Goal: Task Accomplishment & Management: Use online tool/utility

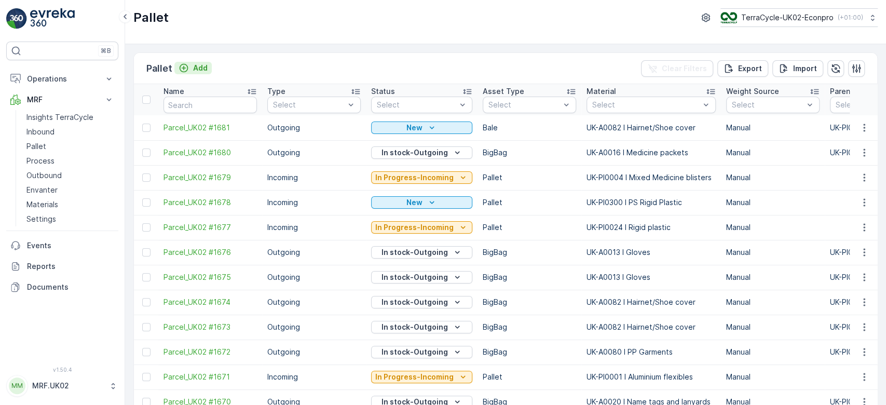
click at [199, 64] on p "Add" at bounding box center [200, 68] width 15 height 10
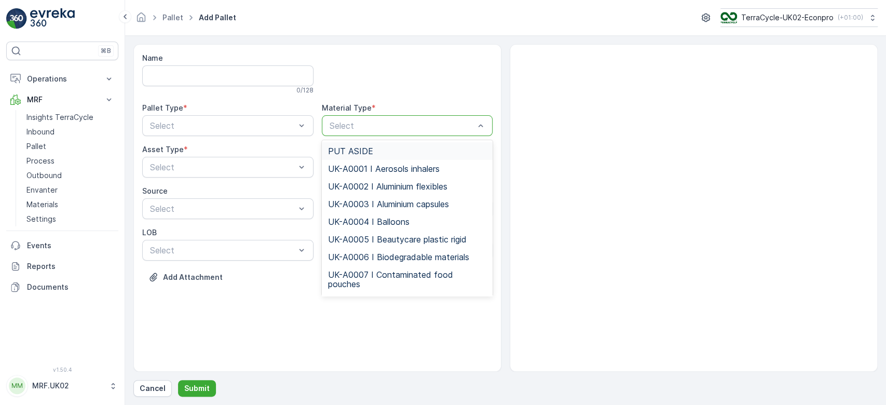
click at [391, 122] on div at bounding box center [402, 125] width 147 height 9
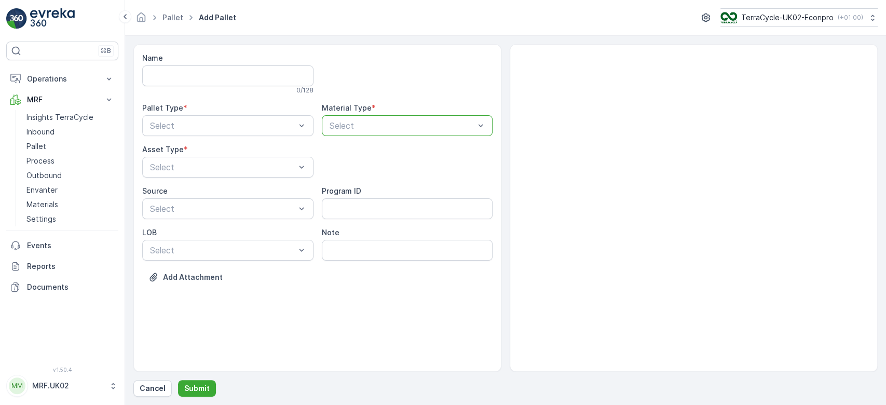
click at [391, 122] on div at bounding box center [402, 125] width 147 height 9
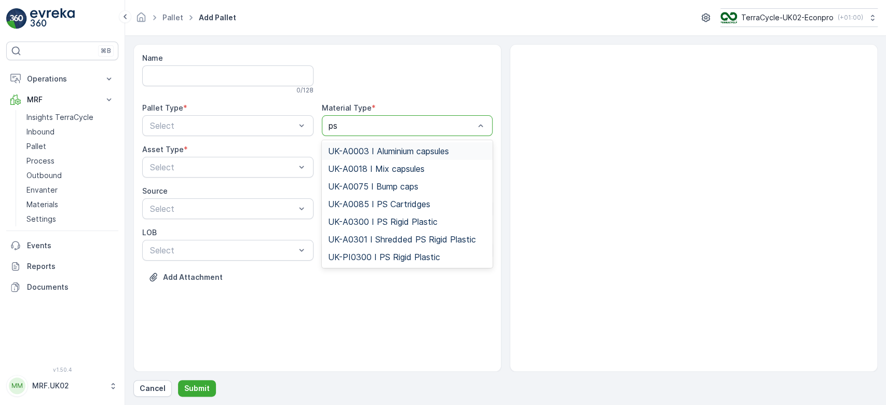
type input "ps r"
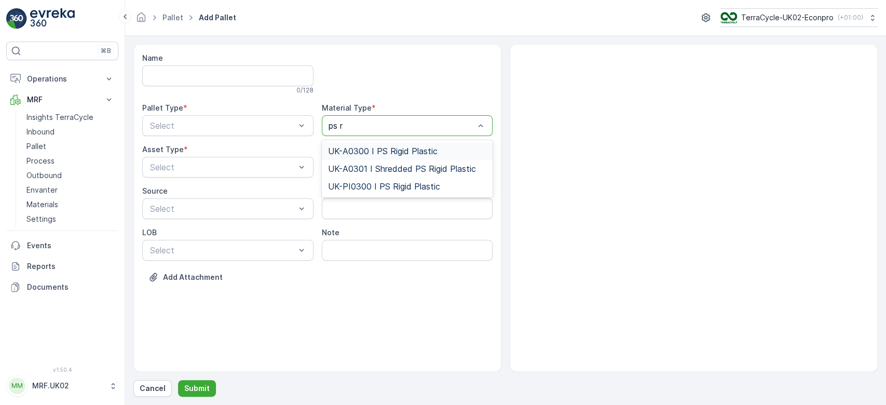
click at [391, 147] on span "UK-A0300 I PS Rigid Plastic" at bounding box center [383, 150] width 110 height 9
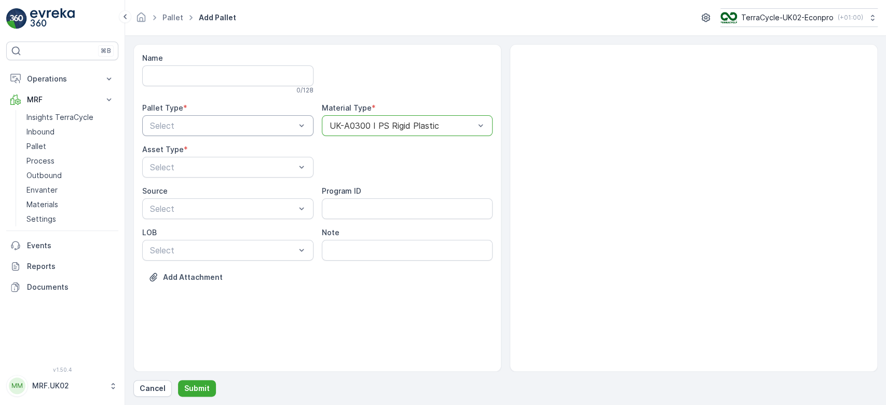
click at [287, 117] on div "Select" at bounding box center [227, 125] width 171 height 21
click at [243, 164] on div "Outgoing" at bounding box center [228, 168] width 159 height 9
click at [200, 241] on div "BigBag" at bounding box center [228, 245] width 159 height 9
click at [196, 388] on p "Submit" at bounding box center [196, 388] width 25 height 10
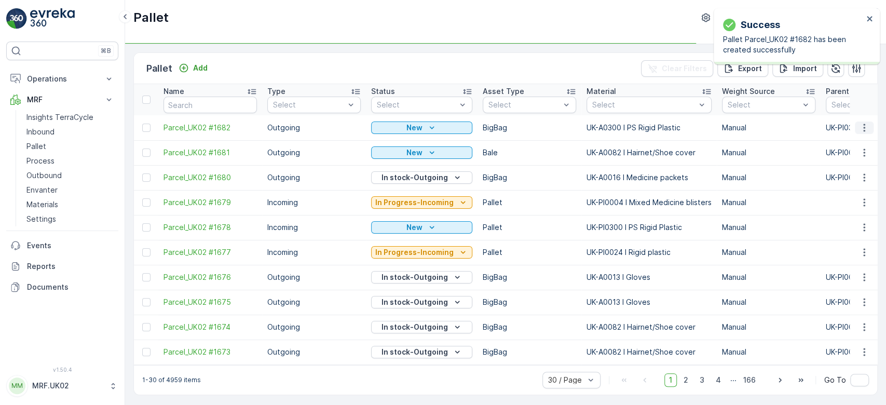
click at [864, 125] on icon "button" at bounding box center [864, 128] width 10 height 10
click at [856, 198] on div "Print QR" at bounding box center [852, 201] width 69 height 15
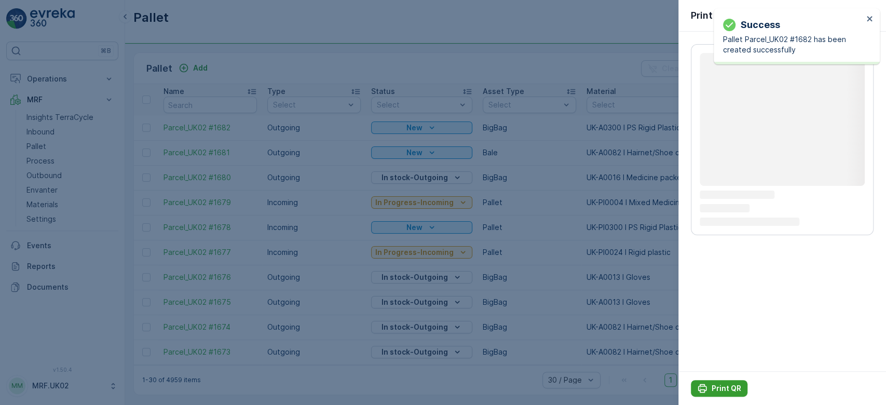
click at [719, 387] on p "Print QR" at bounding box center [727, 388] width 30 height 10
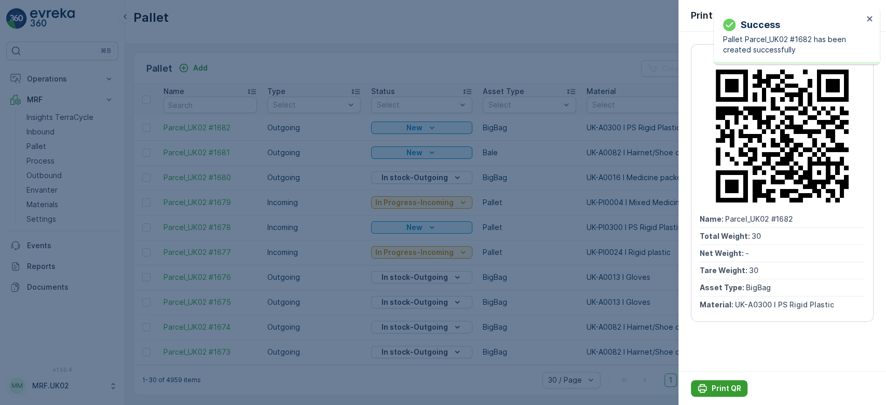
click at [719, 387] on p "Print QR" at bounding box center [727, 388] width 30 height 10
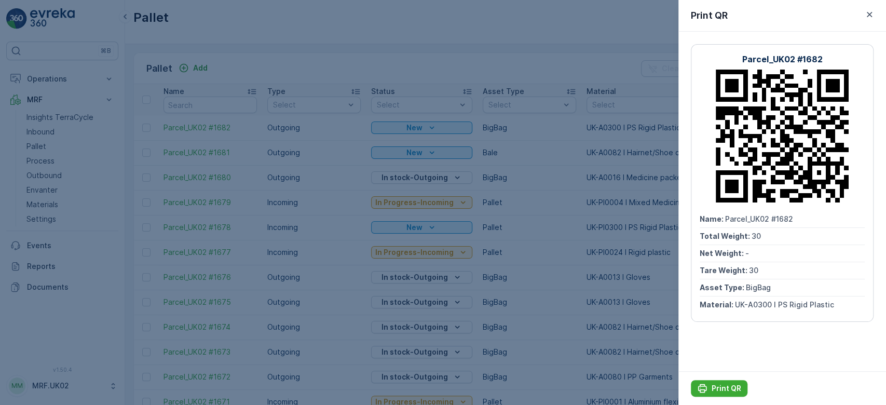
click at [196, 65] on div at bounding box center [443, 202] width 886 height 405
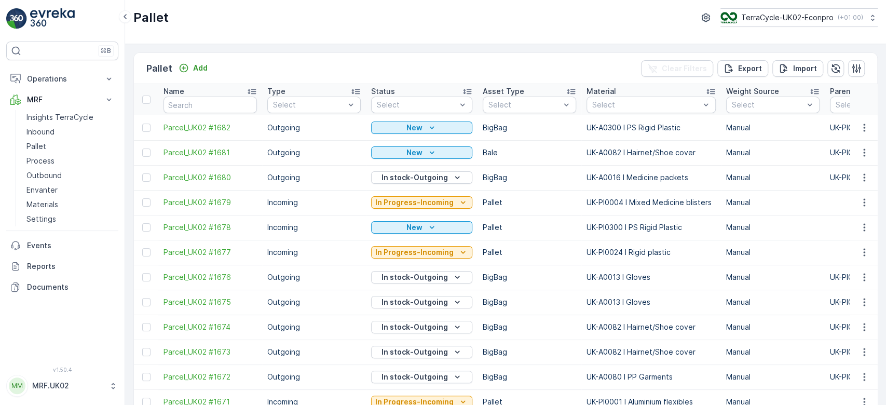
click at [196, 65] on p "Add" at bounding box center [200, 68] width 15 height 10
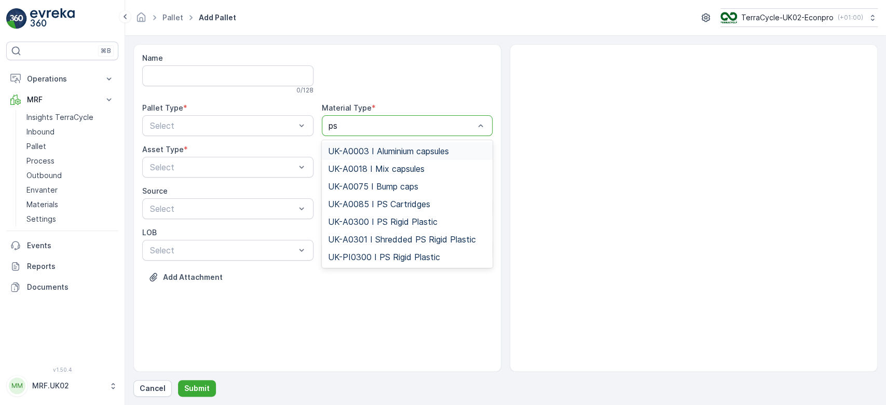
type input "ps r"
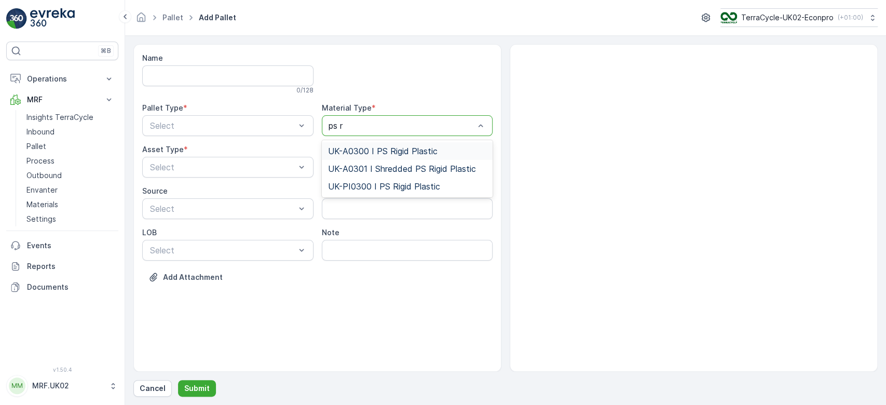
click at [399, 149] on span "UK-A0300 I PS Rigid Plastic" at bounding box center [383, 150] width 110 height 9
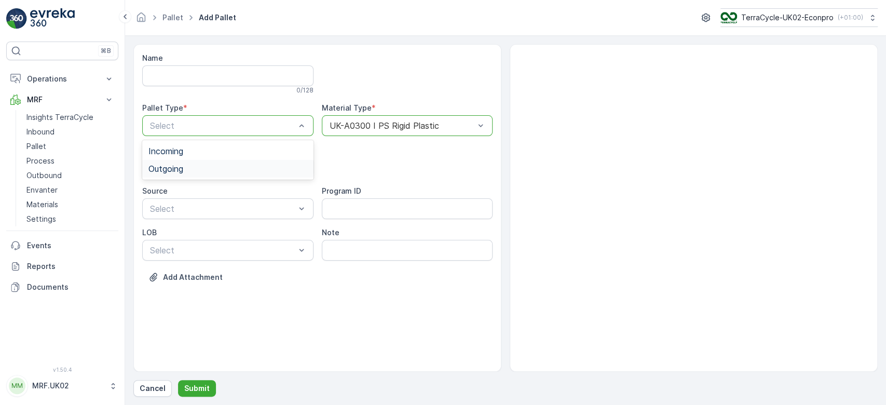
click at [251, 164] on div "Outgoing" at bounding box center [228, 168] width 159 height 9
click at [188, 246] on div "BigBag" at bounding box center [228, 245] width 159 height 9
click at [194, 386] on p "Submit" at bounding box center [196, 388] width 25 height 10
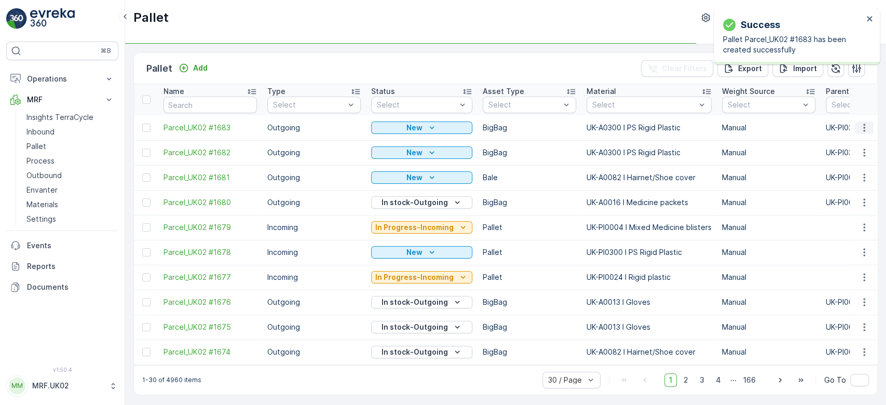
click at [864, 128] on icon "button" at bounding box center [864, 128] width 10 height 10
click at [855, 198] on div "Print QR" at bounding box center [852, 201] width 69 height 15
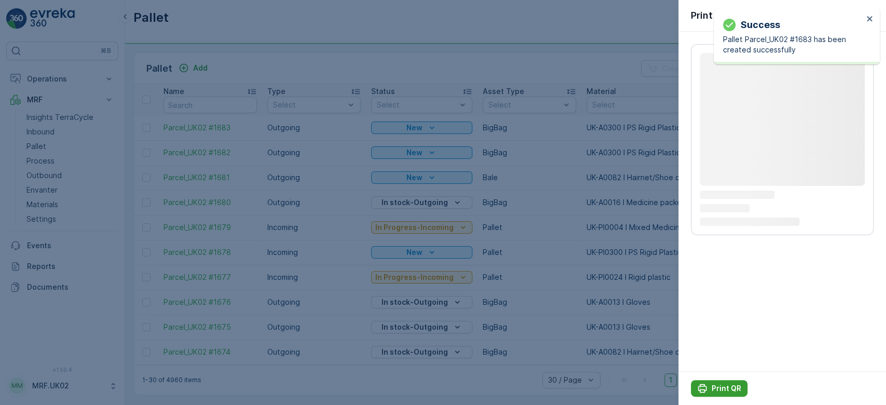
click at [730, 389] on p "Print QR" at bounding box center [727, 388] width 30 height 10
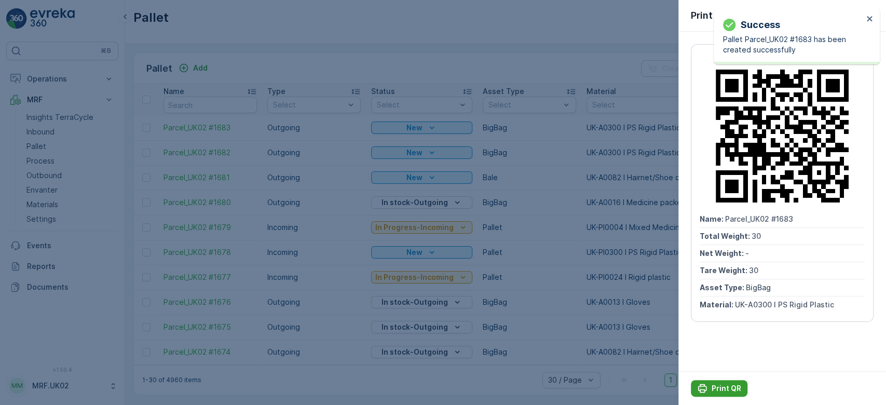
click at [730, 389] on p "Print QR" at bounding box center [727, 388] width 30 height 10
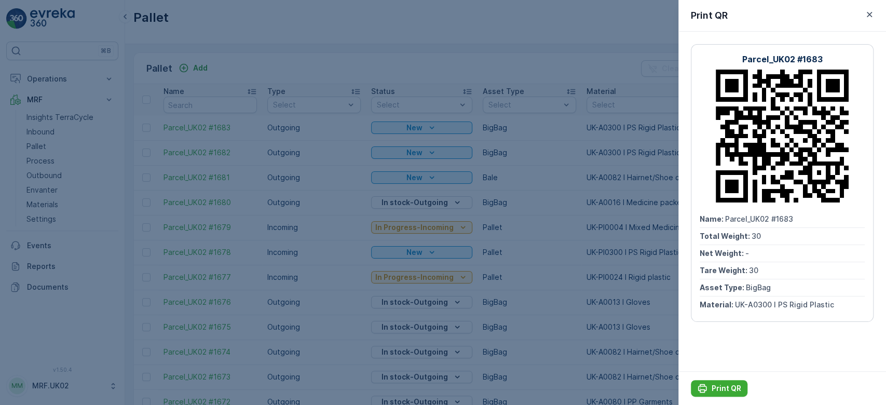
click at [199, 66] on div at bounding box center [443, 202] width 886 height 405
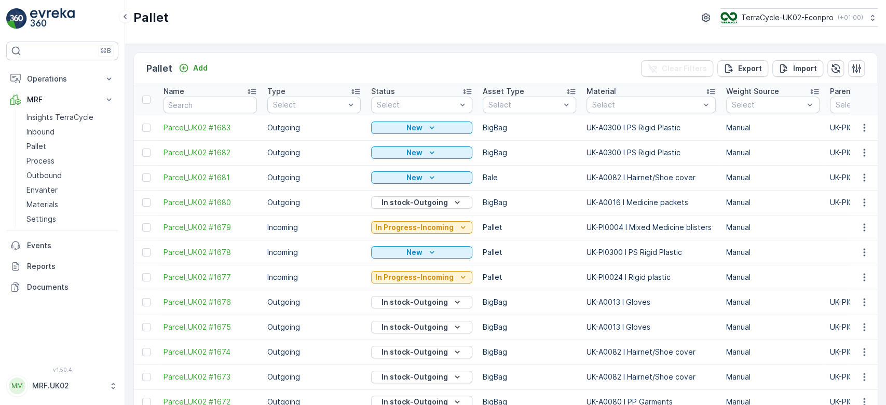
click at [199, 66] on p "Add" at bounding box center [200, 68] width 15 height 10
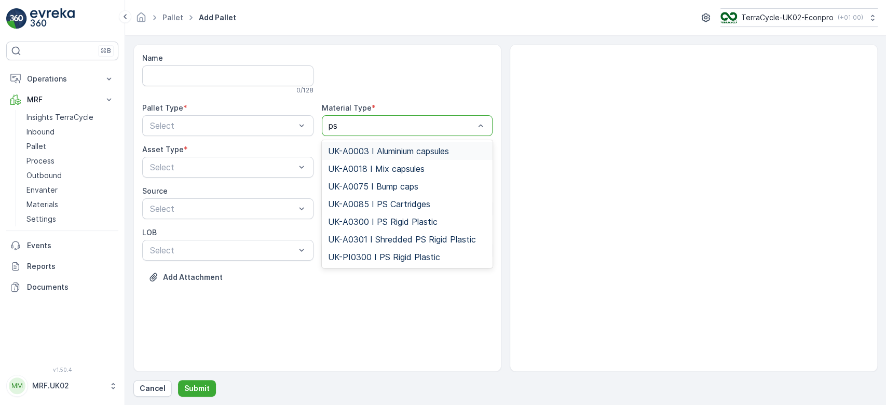
type input "ps r"
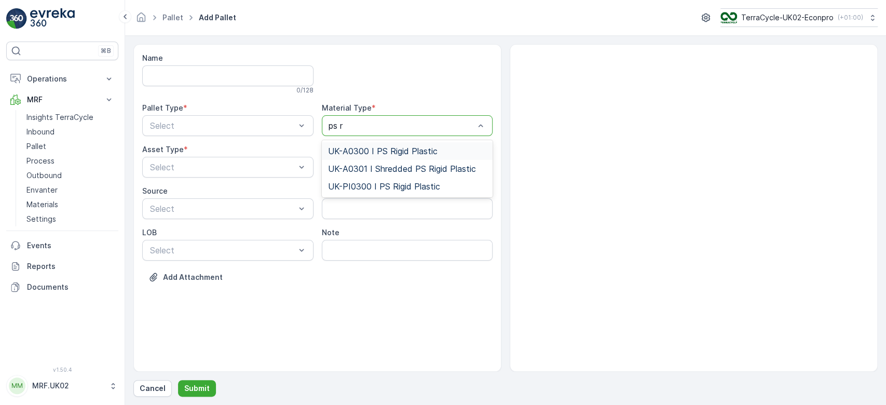
click at [390, 146] on span "UK-A0300 I PS Rigid Plastic" at bounding box center [383, 150] width 110 height 9
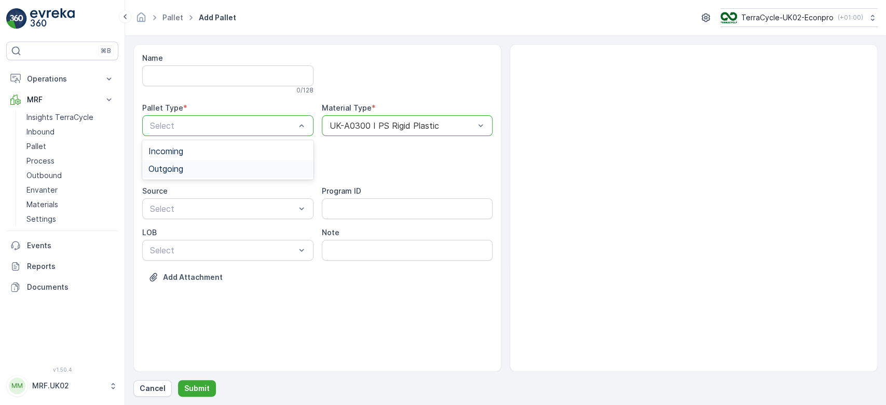
click at [249, 171] on div "Outgoing" at bounding box center [228, 168] width 159 height 9
click at [196, 250] on div "BigBag" at bounding box center [227, 246] width 171 height 18
click at [195, 385] on p "Submit" at bounding box center [196, 388] width 25 height 10
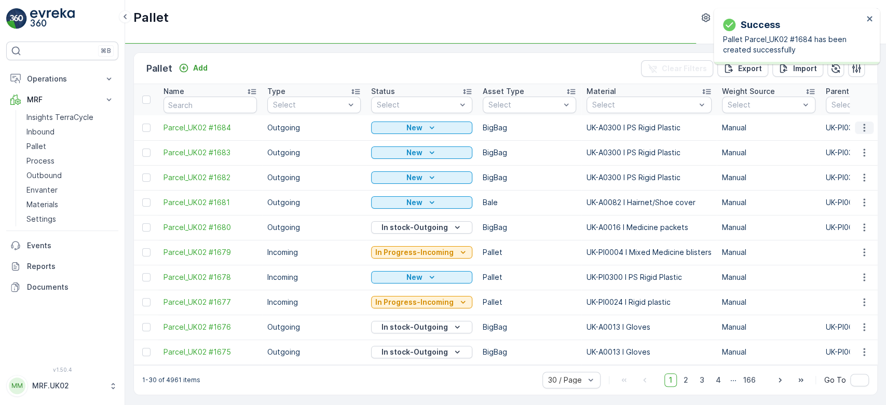
click at [861, 122] on button "button" at bounding box center [864, 128] width 19 height 12
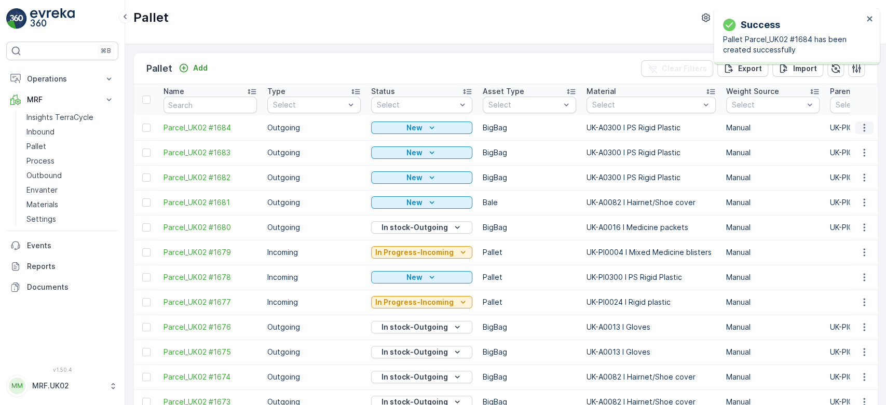
click at [864, 128] on icon "button" at bounding box center [864, 128] width 10 height 10
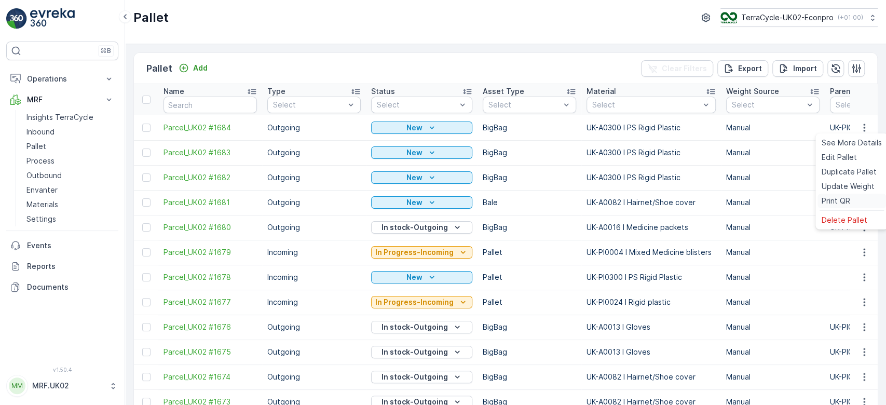
click at [861, 197] on div "Print QR" at bounding box center [852, 201] width 69 height 15
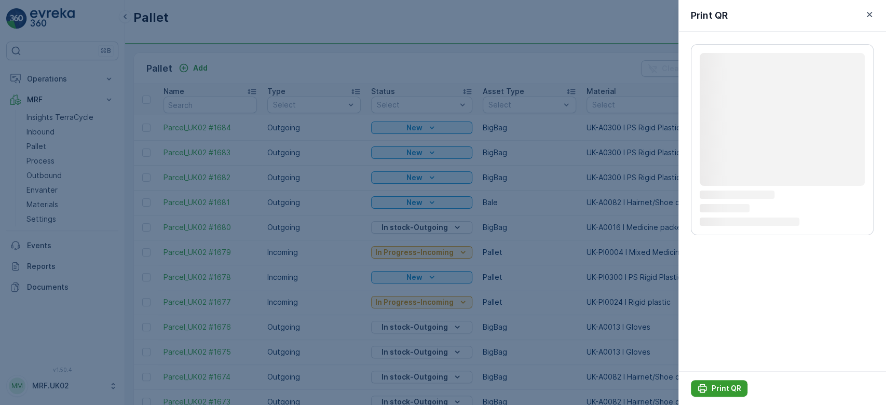
click at [721, 392] on p "Print QR" at bounding box center [727, 388] width 30 height 10
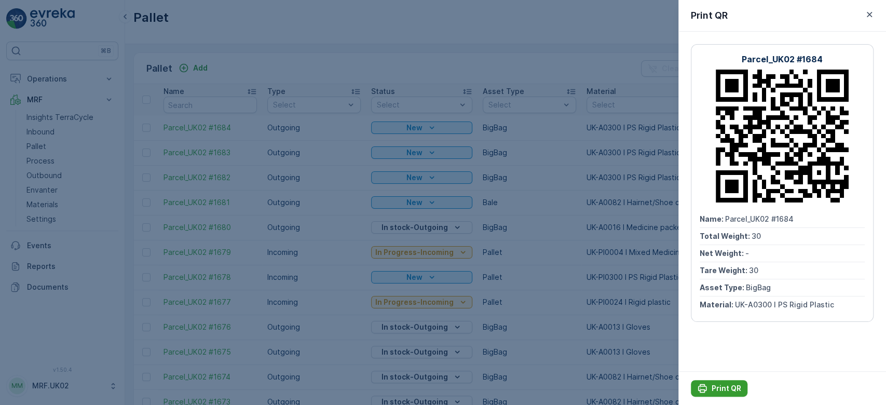
click at [715, 388] on p "Print QR" at bounding box center [727, 388] width 30 height 10
click at [460, 64] on div at bounding box center [443, 202] width 886 height 405
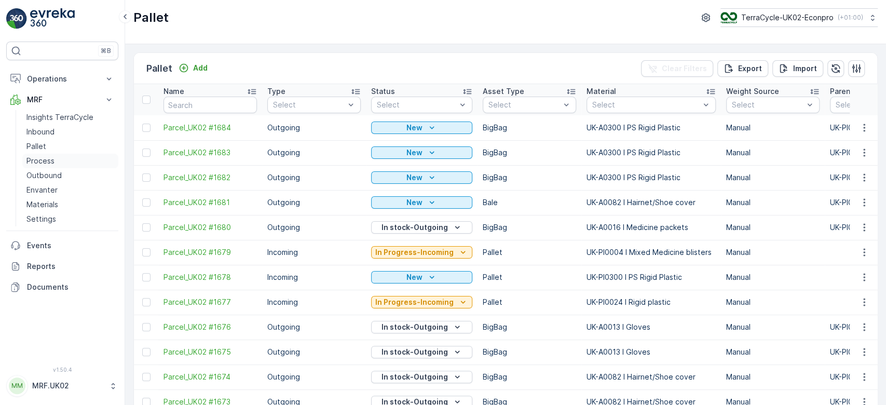
click at [59, 159] on link "Process" at bounding box center [70, 161] width 96 height 15
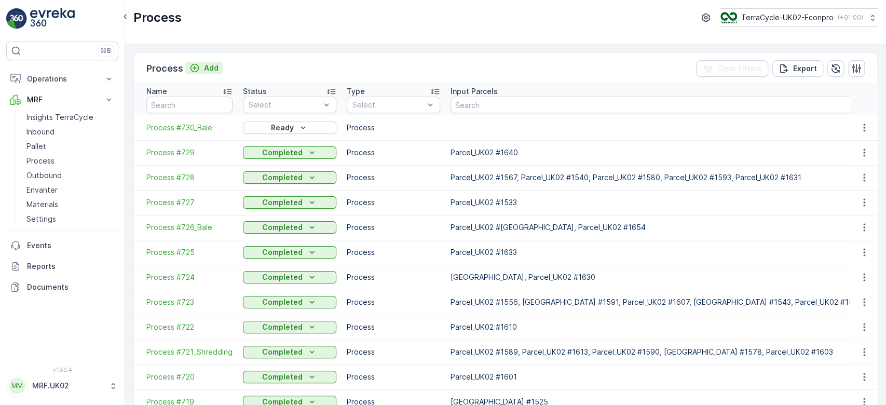
click at [208, 68] on p "Add" at bounding box center [211, 68] width 15 height 10
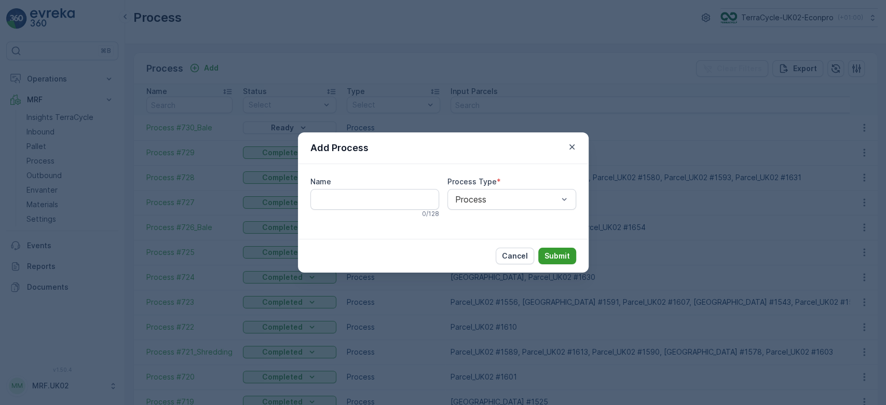
click at [560, 259] on p "Submit" at bounding box center [557, 256] width 25 height 10
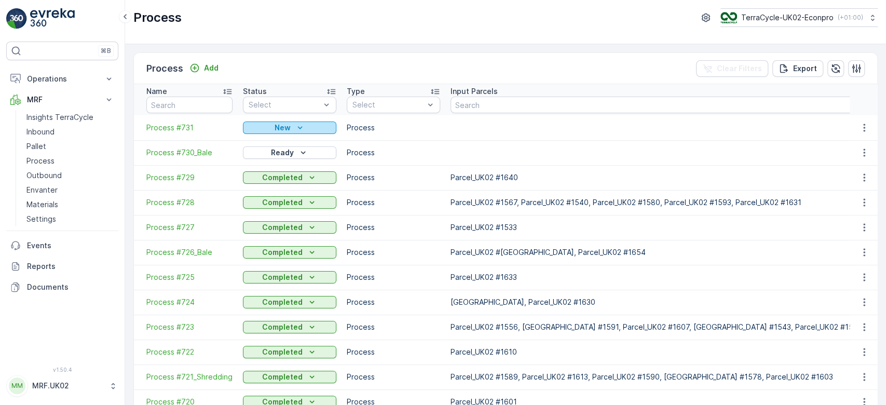
click at [279, 126] on p "New" at bounding box center [283, 128] width 16 height 10
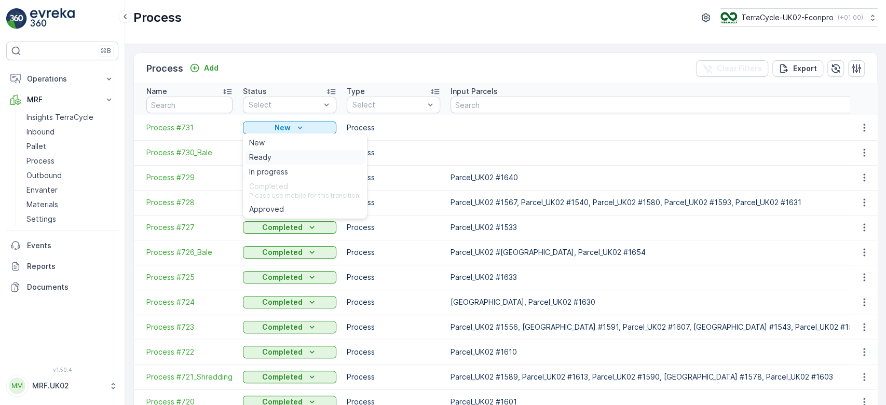
click at [262, 161] on span "Ready" at bounding box center [260, 157] width 22 height 10
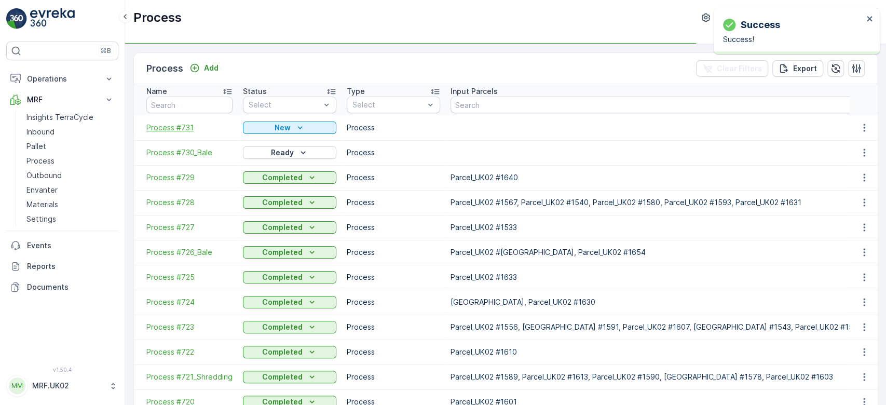
click at [188, 130] on span "Process #731" at bounding box center [189, 128] width 86 height 10
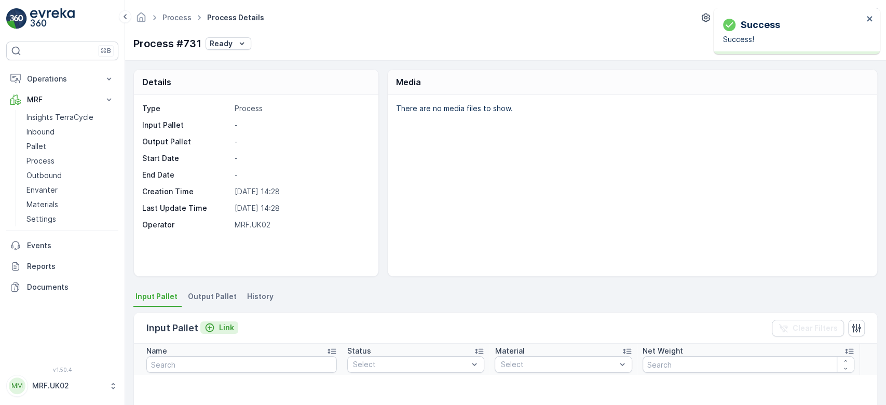
click at [214, 324] on div "Link" at bounding box center [220, 327] width 30 height 10
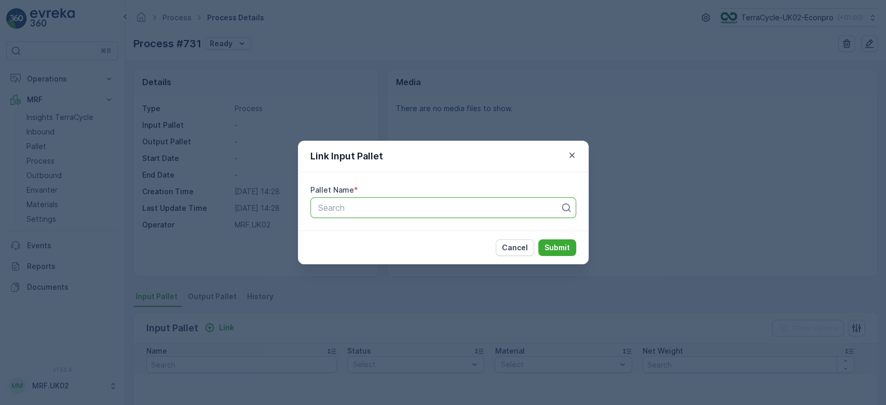
click at [335, 204] on div at bounding box center [439, 207] width 244 height 9
type input "162"
click at [378, 247] on span "Parcel_UK02 #1627" at bounding box center [353, 250] width 75 height 9
click at [552, 243] on p "Submit" at bounding box center [557, 248] width 25 height 10
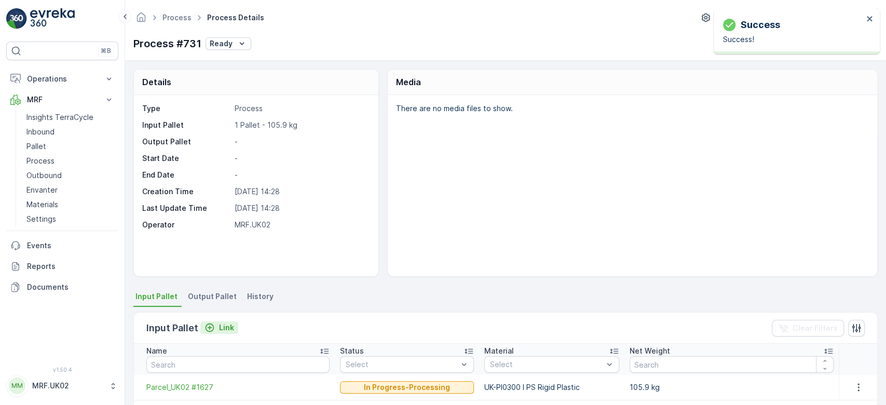
click at [220, 329] on p "Link" at bounding box center [226, 327] width 15 height 10
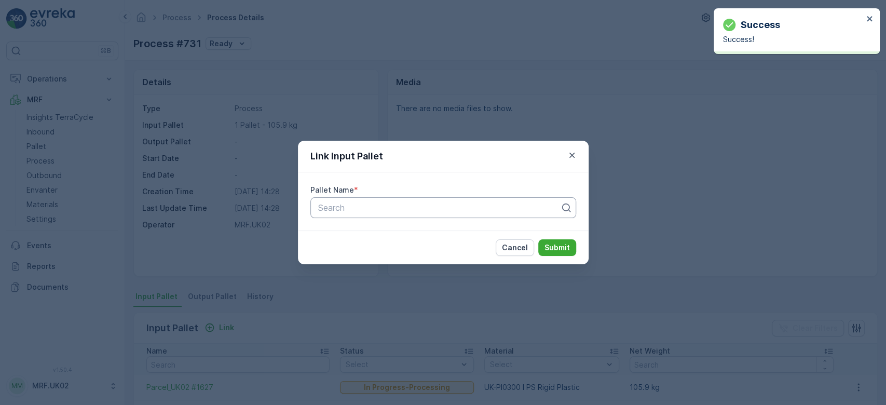
click at [351, 216] on div "Search" at bounding box center [444, 207] width 266 height 21
type input "1637"
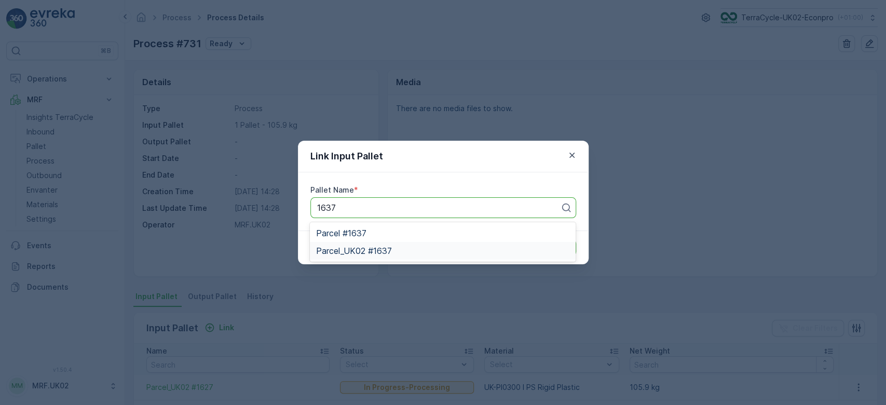
click at [380, 250] on span "Parcel_UK02 #1637" at bounding box center [354, 250] width 76 height 9
click at [548, 248] on p "Submit" at bounding box center [557, 248] width 25 height 10
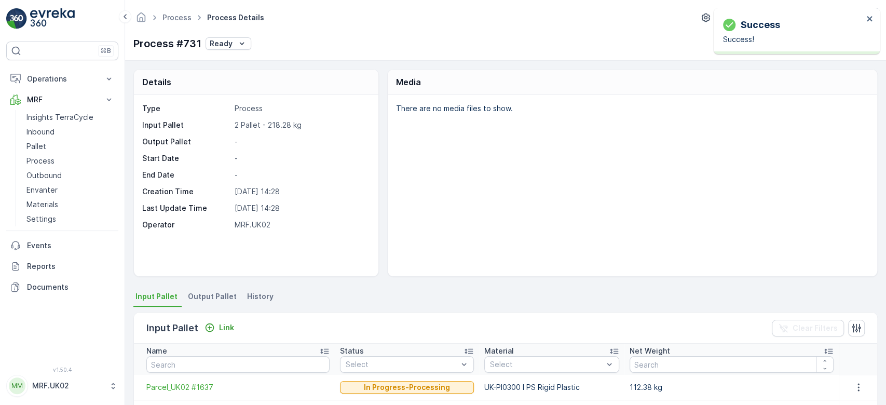
click at [228, 321] on div "Input Pallet Link" at bounding box center [192, 328] width 92 height 15
click at [227, 326] on p "Link" at bounding box center [226, 327] width 15 height 10
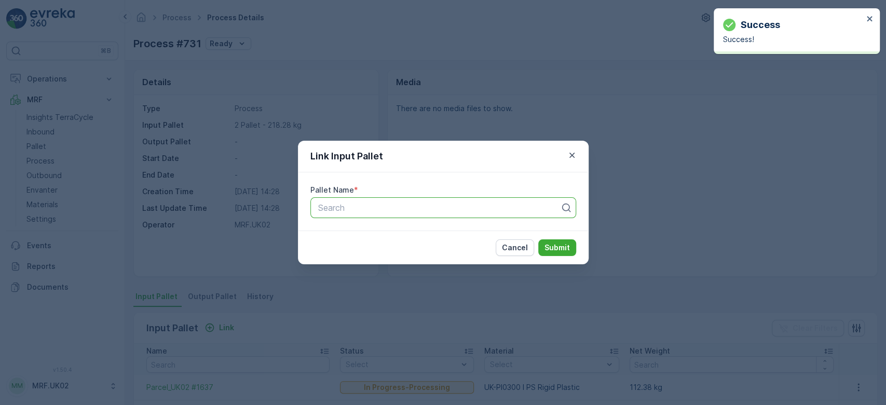
click at [338, 209] on div at bounding box center [439, 207] width 244 height 9
type input "16"
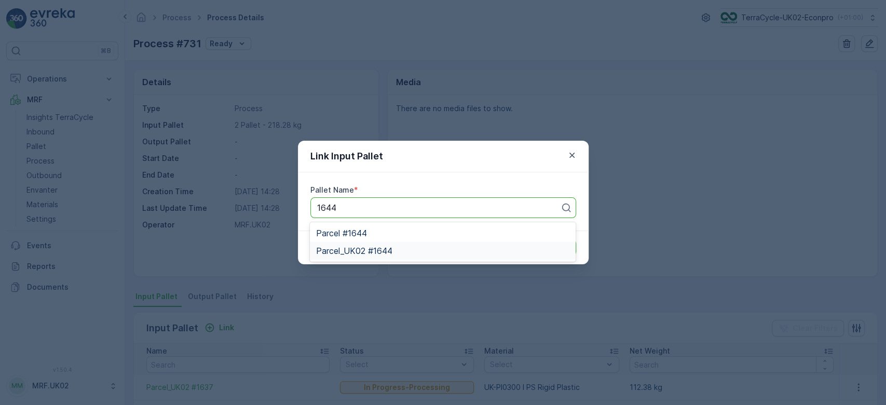
click at [372, 248] on span "Parcel_UK02 #1644" at bounding box center [354, 250] width 76 height 9
click at [553, 247] on p "Submit" at bounding box center [557, 248] width 25 height 10
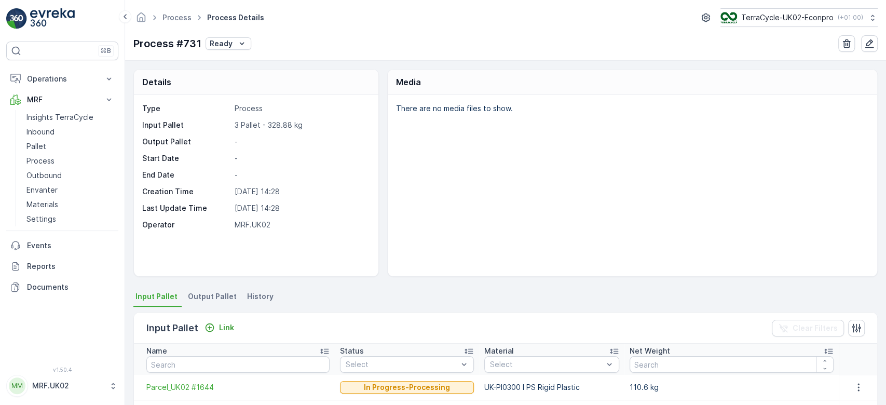
click at [209, 298] on span "Output Pallet" at bounding box center [212, 296] width 49 height 10
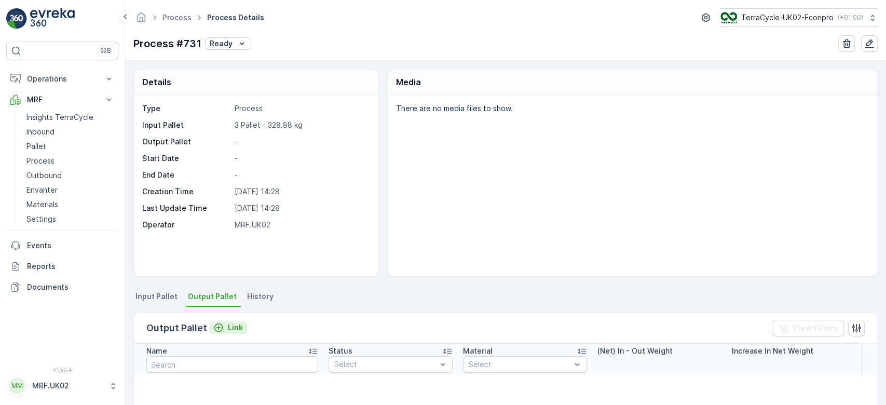
click at [233, 324] on p "Link" at bounding box center [235, 327] width 15 height 10
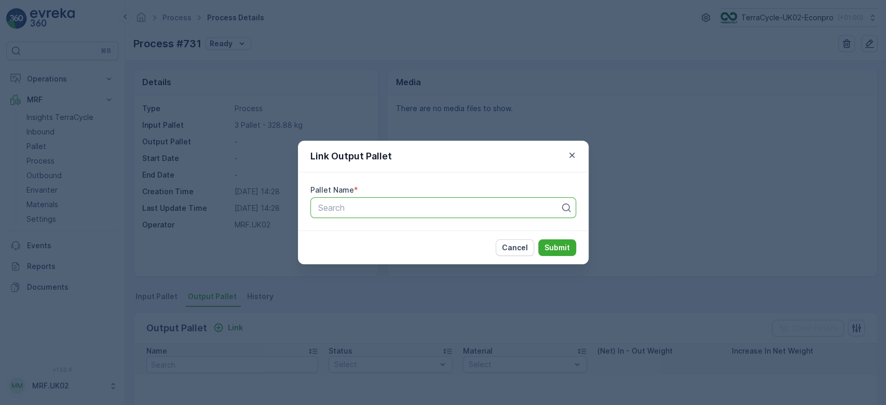
click at [371, 209] on div at bounding box center [439, 207] width 244 height 9
type input "16"
click at [390, 251] on span "Parcel_UK02 #1682" at bounding box center [354, 250] width 76 height 9
click at [557, 247] on p "Submit" at bounding box center [557, 248] width 25 height 10
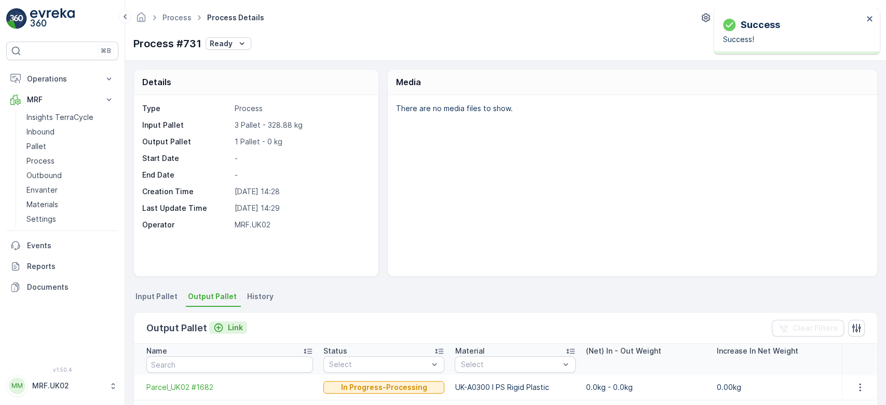
click at [228, 326] on p "Link" at bounding box center [235, 327] width 15 height 10
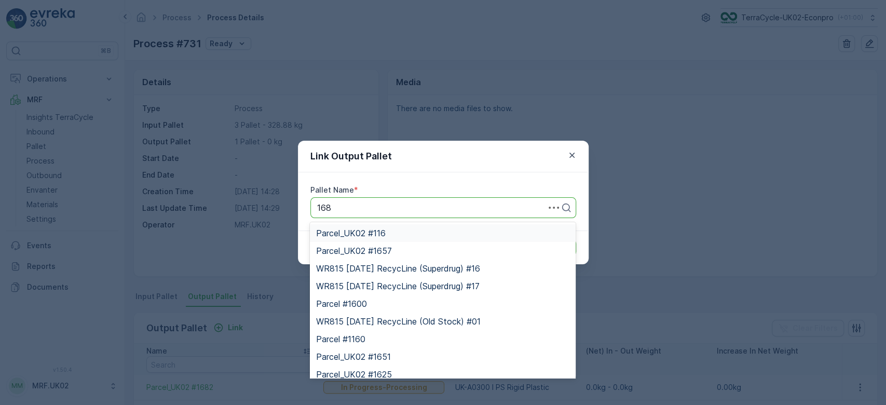
type input "1683"
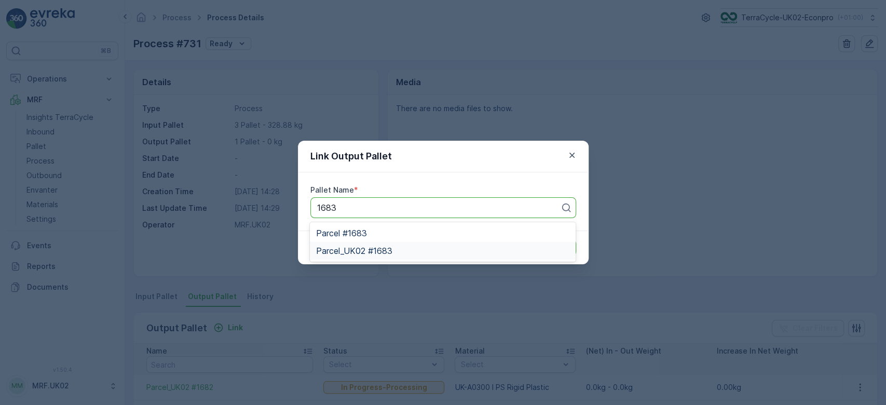
click at [394, 250] on div "Parcel_UK02 #1683" at bounding box center [442, 250] width 253 height 9
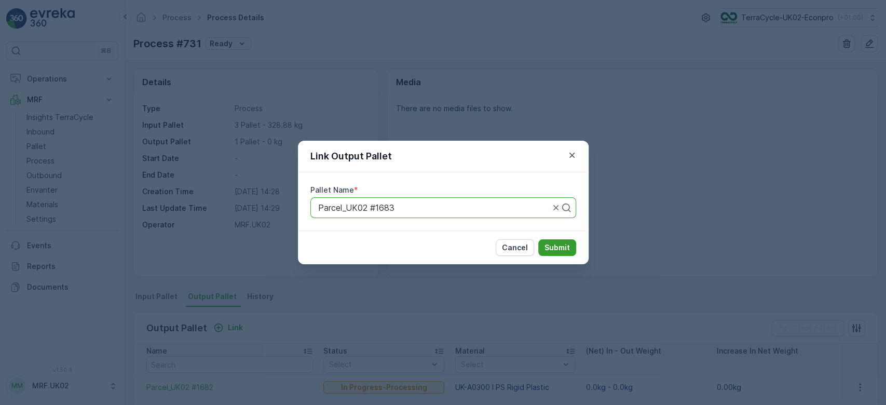
click at [557, 246] on p "Submit" at bounding box center [557, 248] width 25 height 10
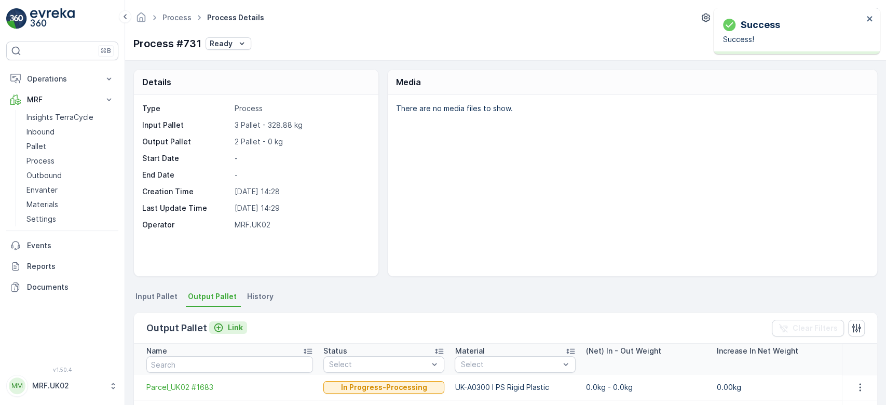
click at [228, 326] on p "Link" at bounding box center [235, 327] width 15 height 10
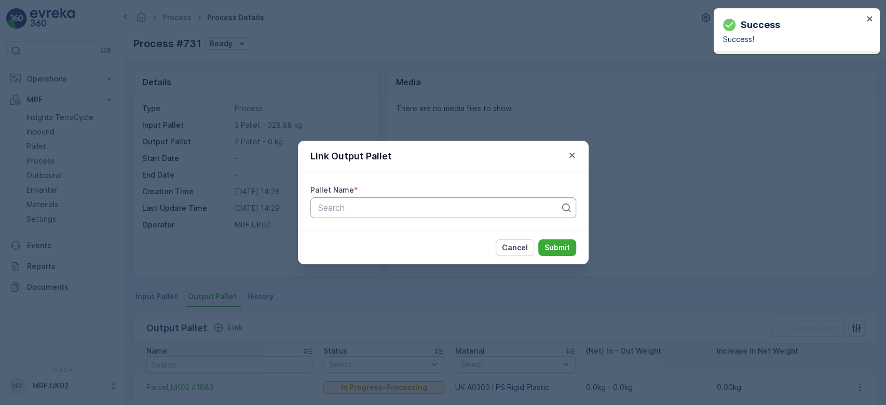
click at [346, 212] on div at bounding box center [439, 207] width 244 height 9
type input "1684"
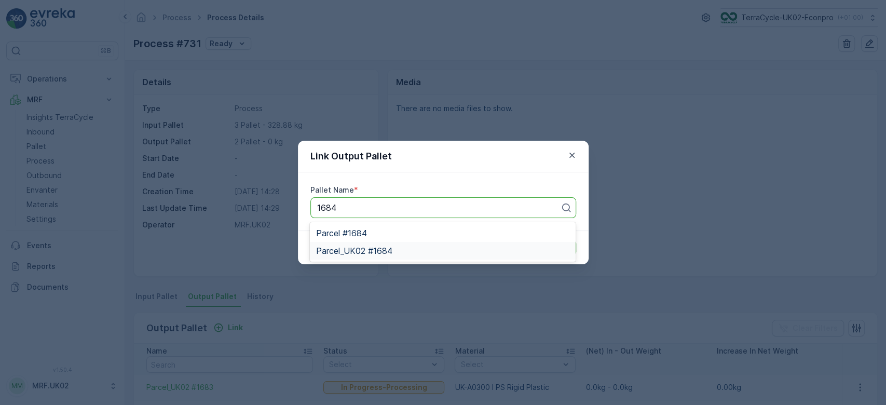
click at [372, 246] on span "Parcel_UK02 #1684" at bounding box center [354, 250] width 76 height 9
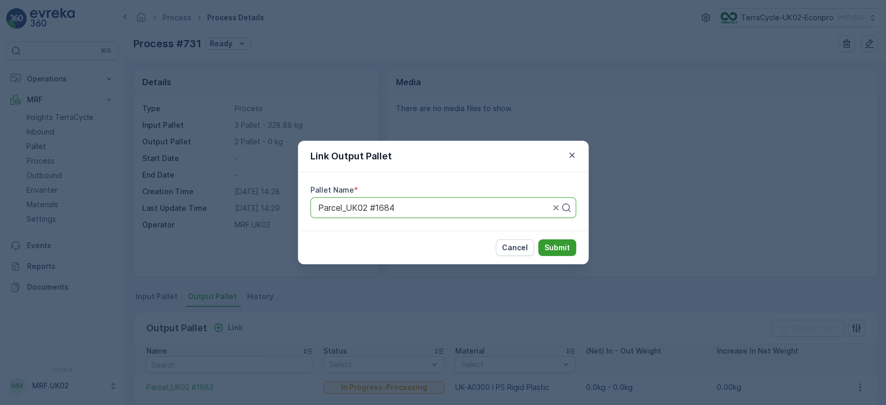
click at [555, 242] on button "Submit" at bounding box center [558, 247] width 38 height 17
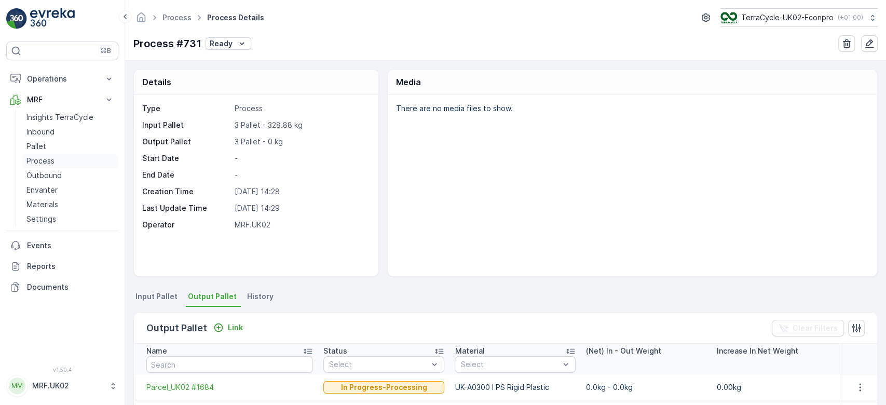
click at [50, 154] on link "Process" at bounding box center [70, 161] width 96 height 15
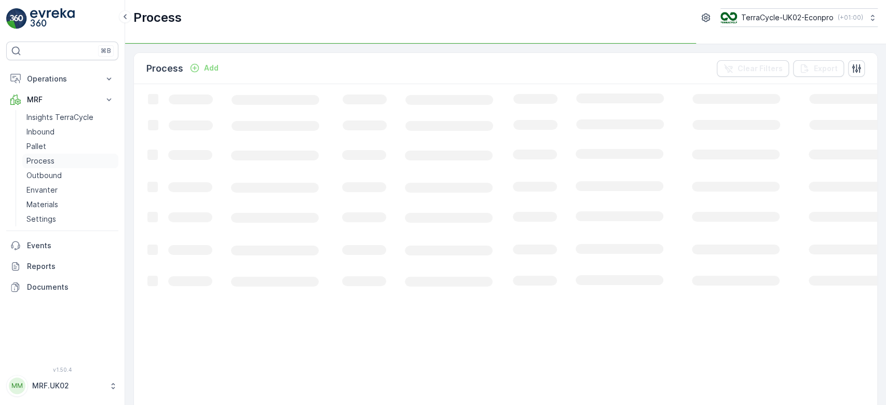
click at [50, 154] on link "Process" at bounding box center [70, 161] width 96 height 15
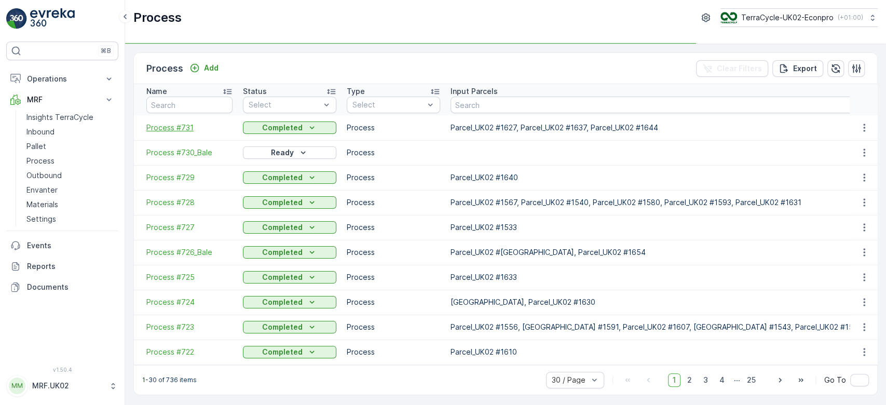
click at [181, 129] on span "Process #731" at bounding box center [189, 128] width 86 height 10
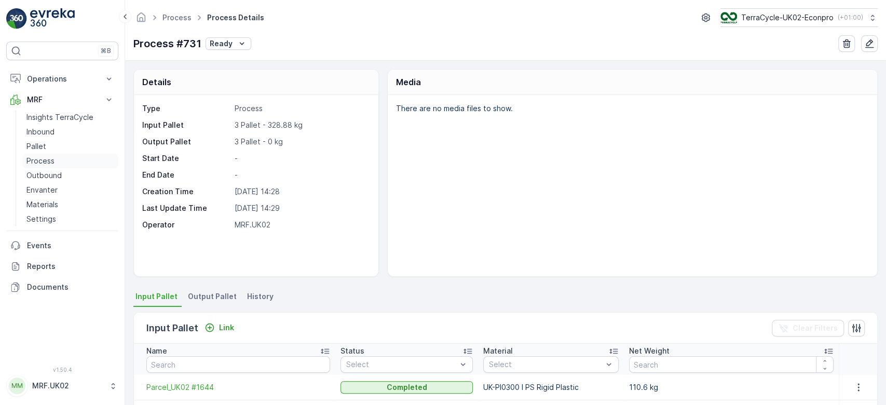
click at [61, 155] on link "Process" at bounding box center [70, 161] width 96 height 15
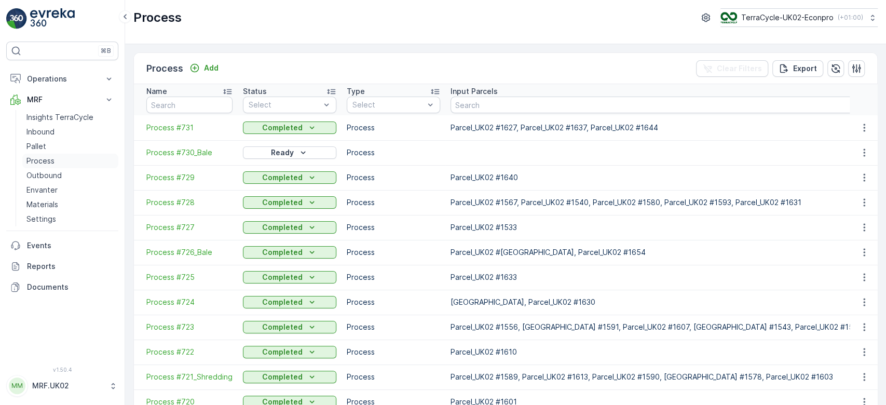
click at [61, 155] on link "Process" at bounding box center [70, 161] width 96 height 15
click at [191, 128] on span "Process #731" at bounding box center [189, 128] width 86 height 10
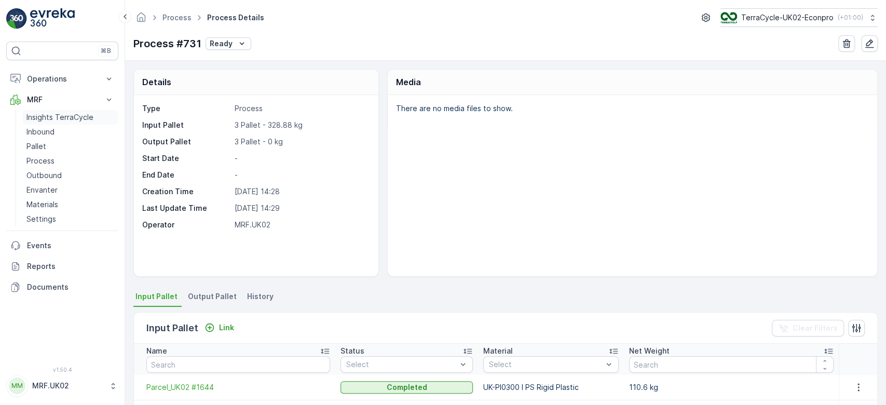
click at [75, 117] on p "Insights TerraCycle" at bounding box center [59, 117] width 67 height 10
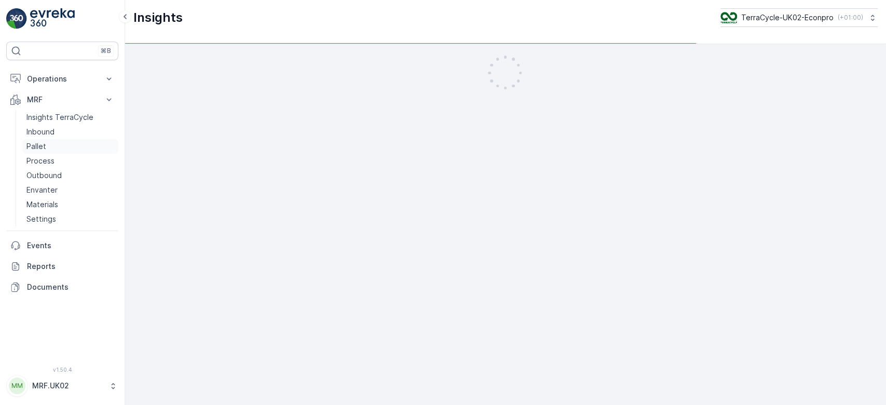
click at [42, 150] on p "Pallet" at bounding box center [36, 146] width 20 height 10
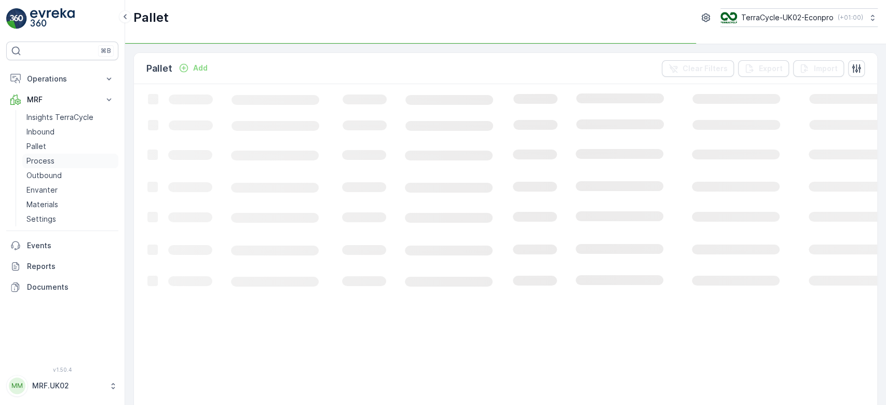
click at [41, 160] on p "Process" at bounding box center [40, 161] width 28 height 10
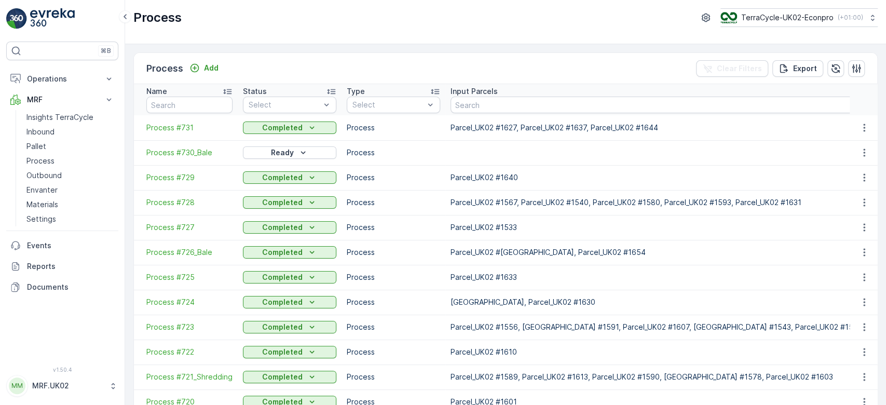
click at [178, 122] on td "Process #731" at bounding box center [186, 127] width 104 height 25
click at [174, 129] on span "Process #731" at bounding box center [189, 128] width 86 height 10
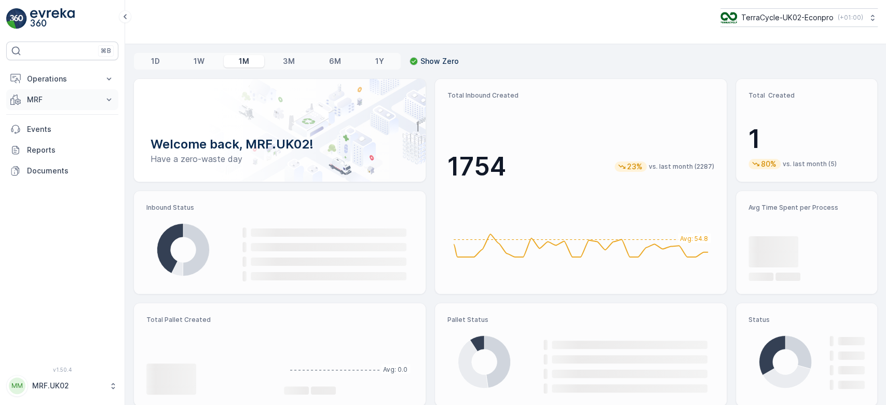
click at [67, 96] on p "MRF" at bounding box center [62, 100] width 71 height 10
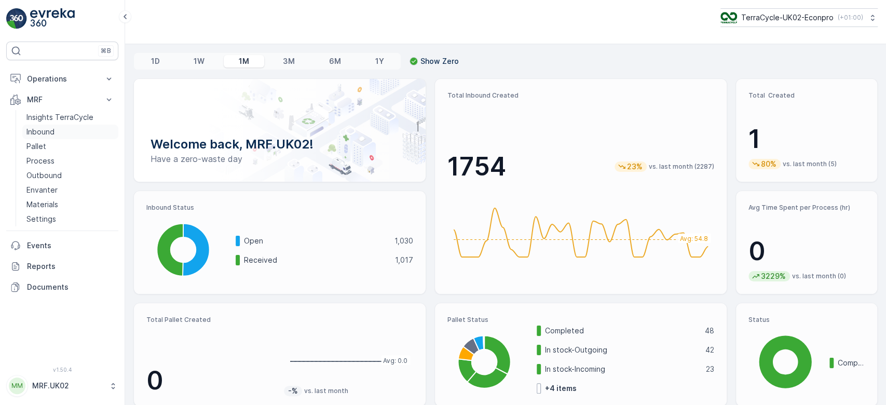
click at [53, 127] on p "Inbound" at bounding box center [40, 132] width 28 height 10
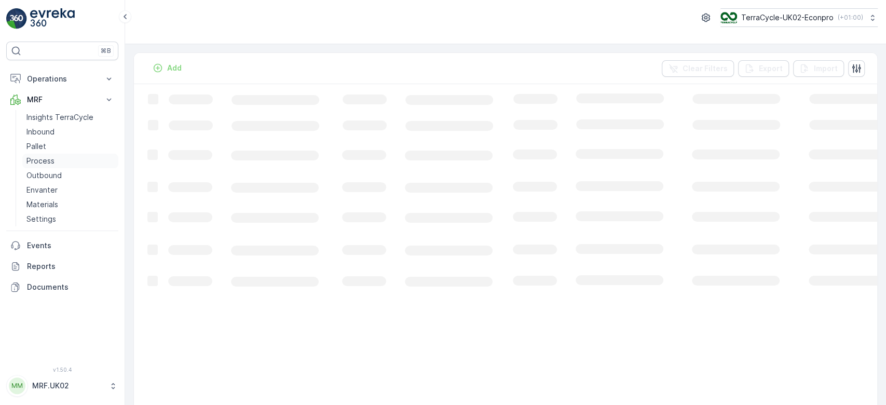
click at [64, 160] on link "Process" at bounding box center [70, 161] width 96 height 15
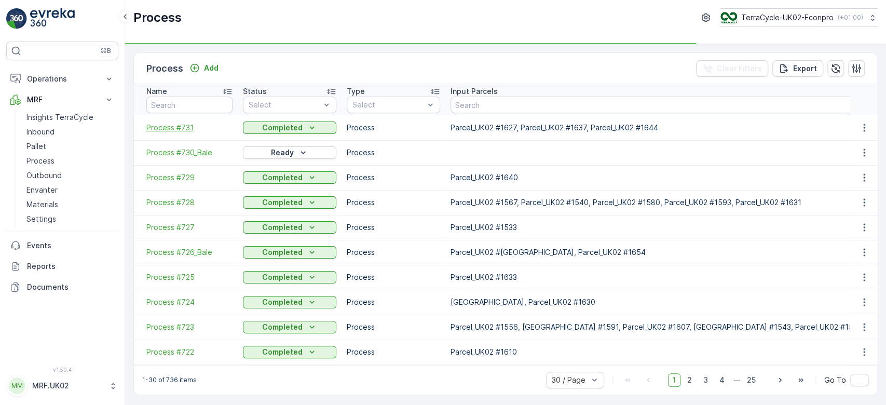
click at [174, 128] on span "Process #731" at bounding box center [189, 128] width 86 height 10
